Goal: Task Accomplishment & Management: Use online tool/utility

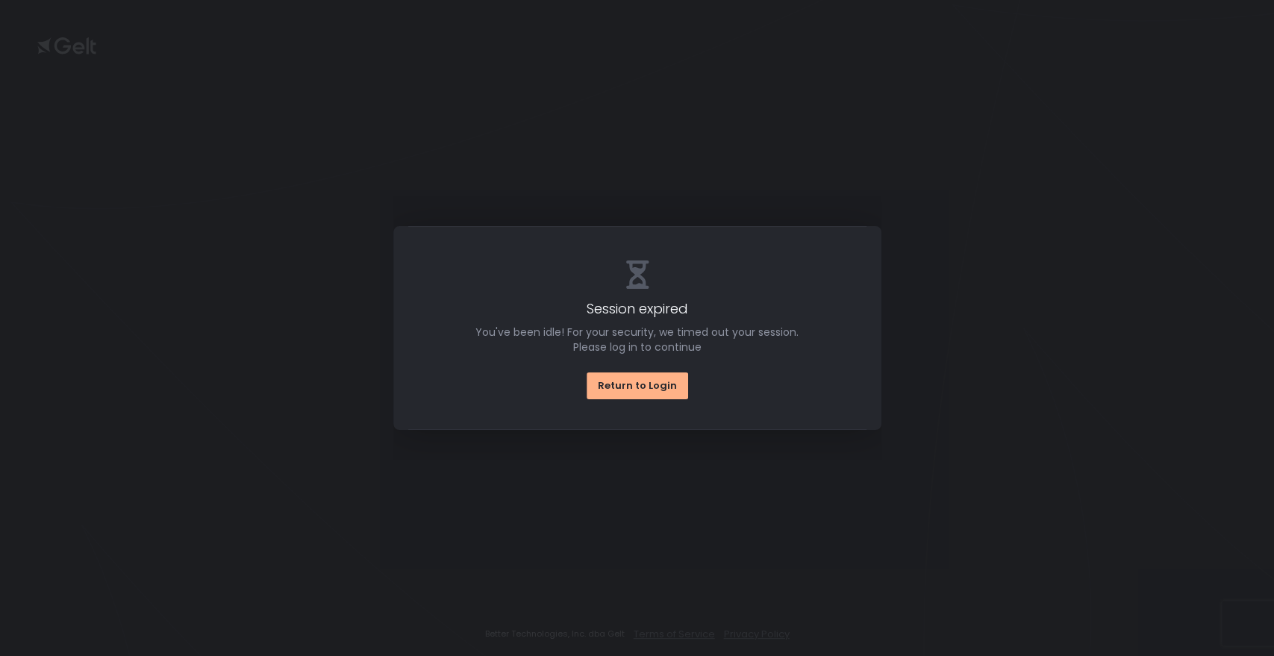
drag, startPoint x: 800, startPoint y: 121, endPoint x: 699, endPoint y: 100, distance: 103.6
click at [793, 121] on div "Session expired You've been idle! For your security, we timed out your session.…" at bounding box center [637, 328] width 1274 height 656
